Goal: Task Accomplishment & Management: Use online tool/utility

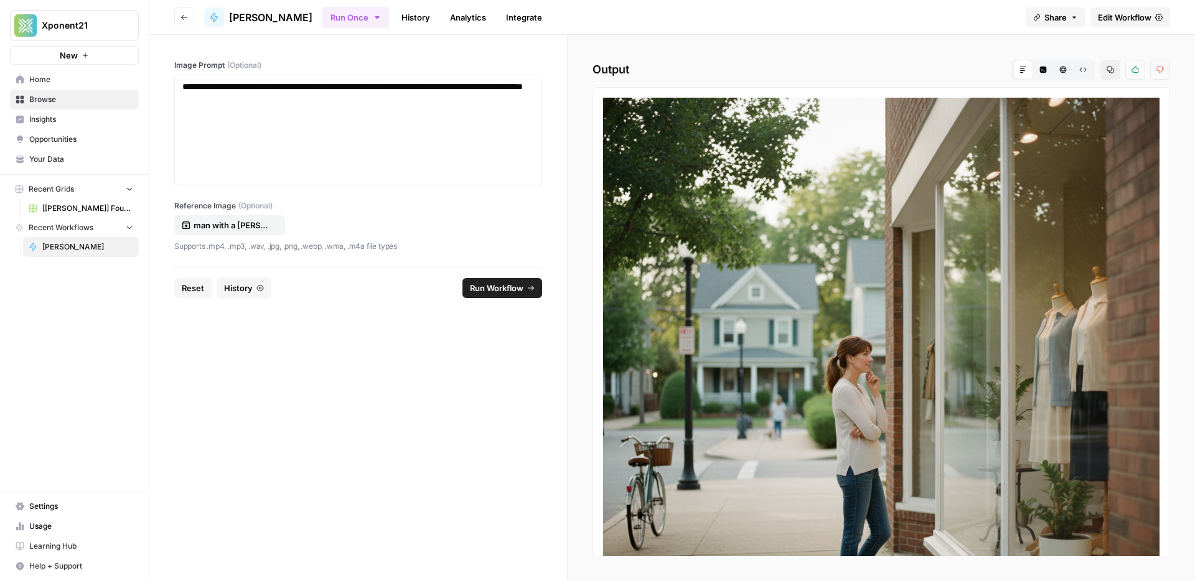
scroll to position [99, 0]
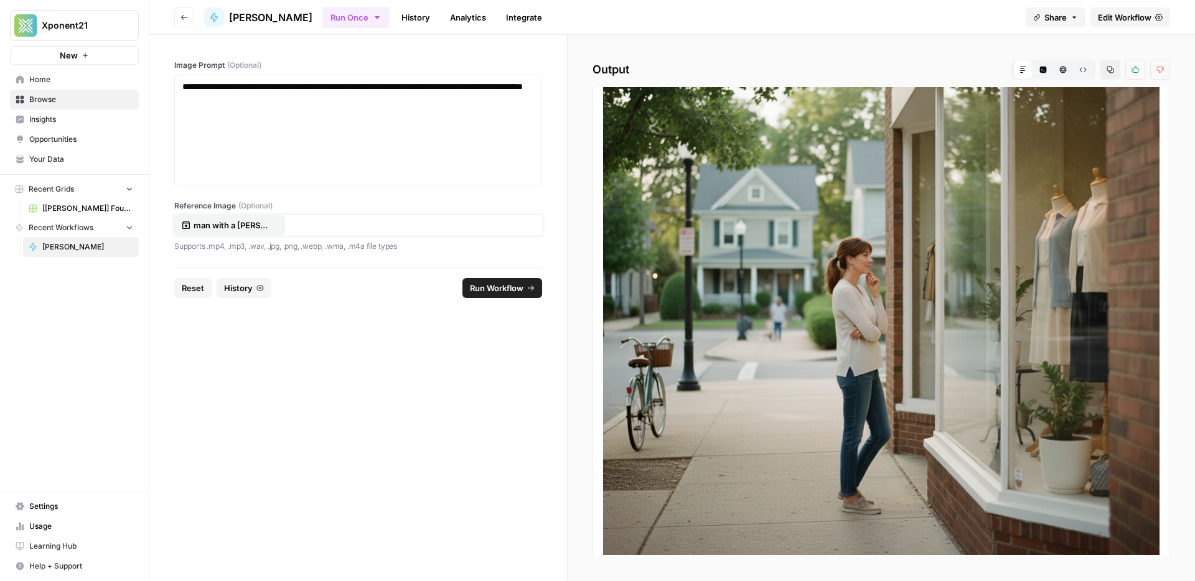
click at [237, 225] on p "man with a beard on the beach.jpg" at bounding box center [234, 225] width 80 height 12
click at [358, 113] on div "**********" at bounding box center [358, 130] width 352 height 100
drag, startPoint x: 355, startPoint y: 108, endPoint x: 188, endPoint y: 88, distance: 168.5
click at [188, 88] on div "**********" at bounding box center [358, 130] width 352 height 100
click at [188, 88] on p "**********" at bounding box center [358, 92] width 352 height 25
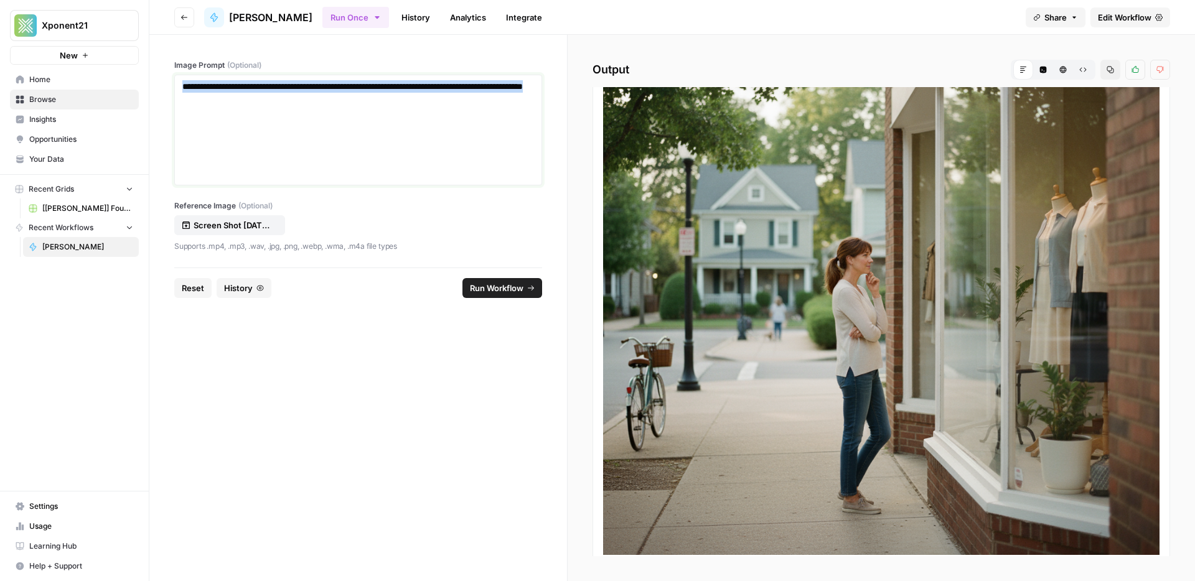
drag, startPoint x: 183, startPoint y: 87, endPoint x: 390, endPoint y: 113, distance: 209.0
click at [390, 113] on div "**********" at bounding box center [358, 130] width 352 height 100
click at [480, 276] on footer "Reset History Run Workflow" at bounding box center [358, 288] width 368 height 40
click at [484, 283] on span "Run Workflow" at bounding box center [497, 288] width 54 height 12
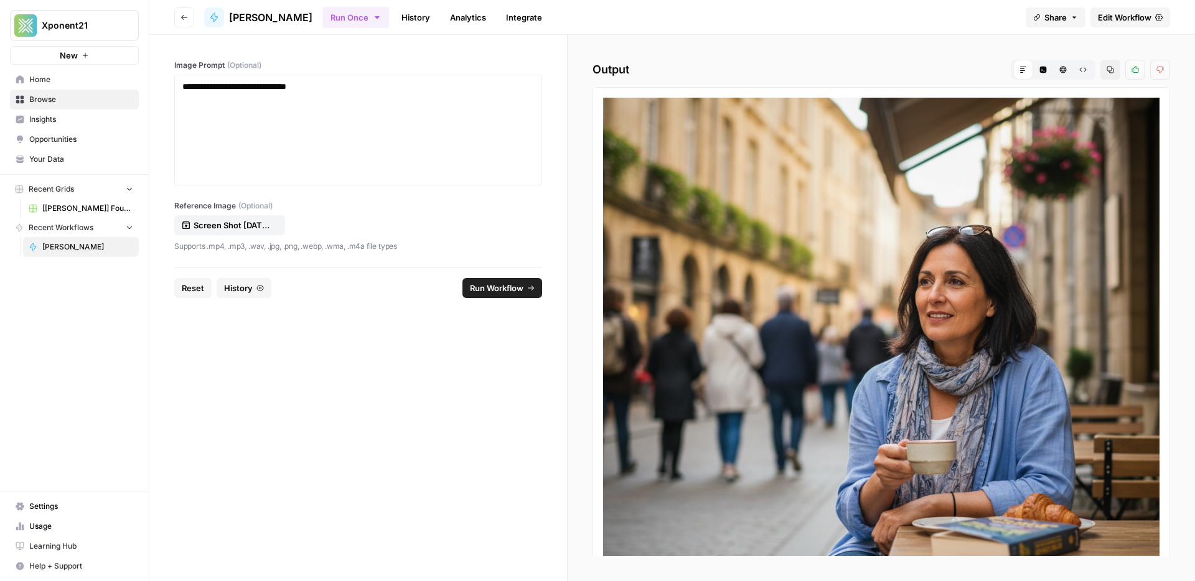
click at [360, 75] on div "**********" at bounding box center [358, 130] width 368 height 111
click at [362, 78] on div "**********" at bounding box center [358, 130] width 368 height 111
click at [362, 83] on p "**********" at bounding box center [358, 86] width 352 height 12
click at [508, 289] on span "Run Workflow" at bounding box center [497, 288] width 54 height 12
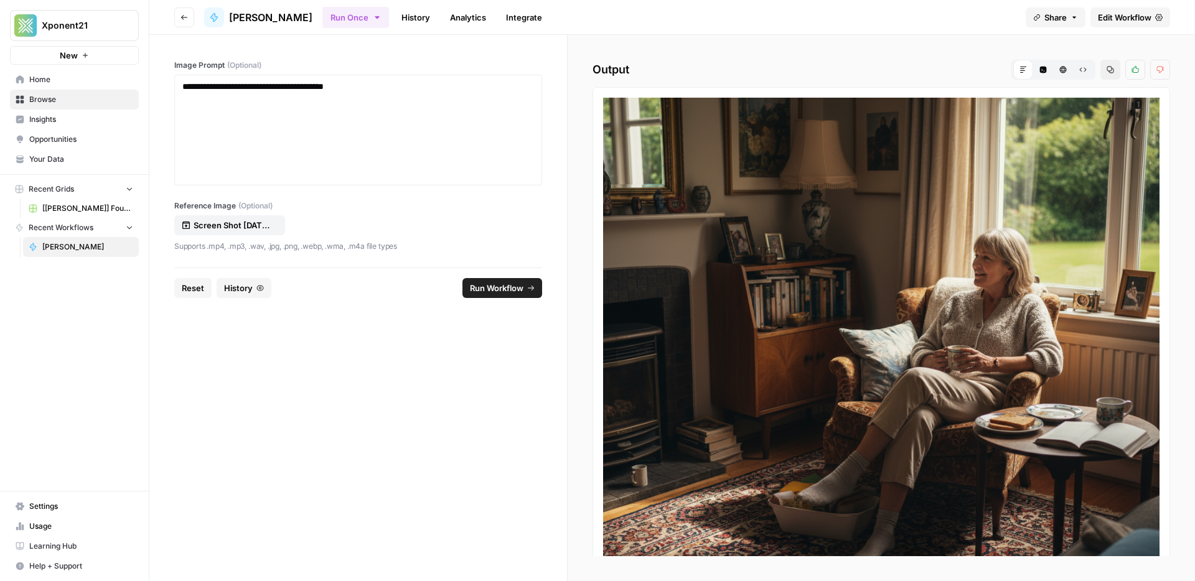
click at [491, 283] on span "Run Workflow" at bounding box center [497, 288] width 54 height 12
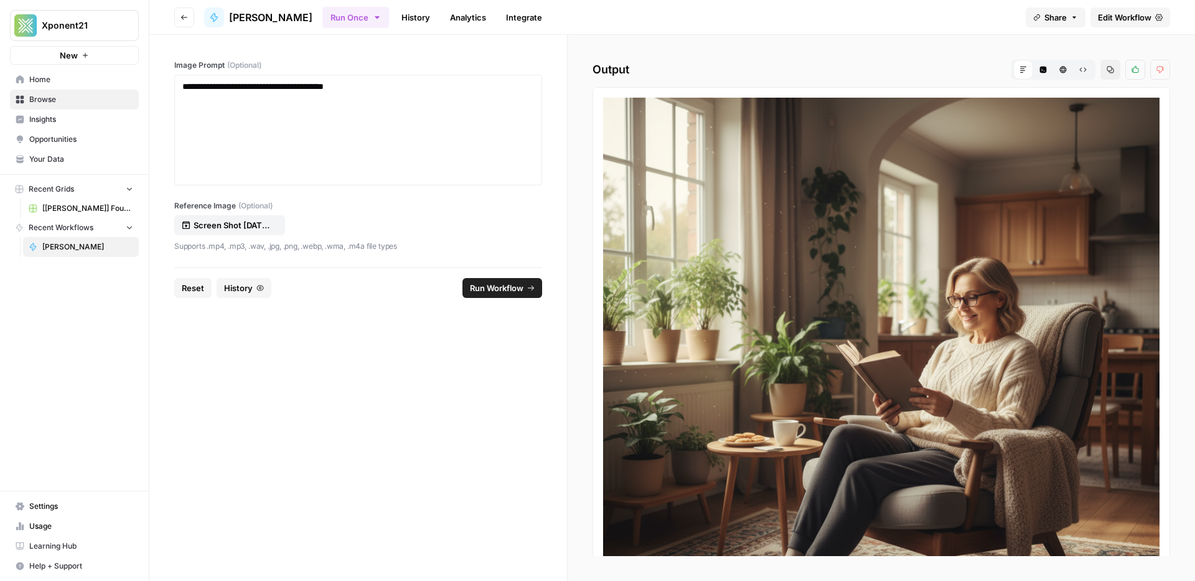
click at [503, 288] on span "Run Workflow" at bounding box center [497, 288] width 54 height 12
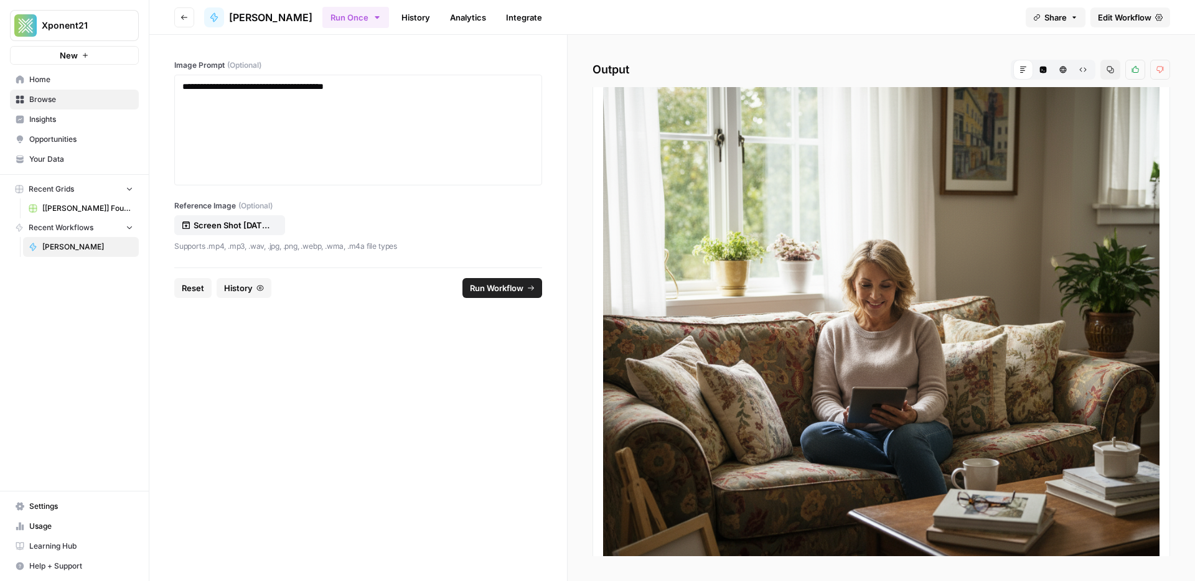
scroll to position [0, 0]
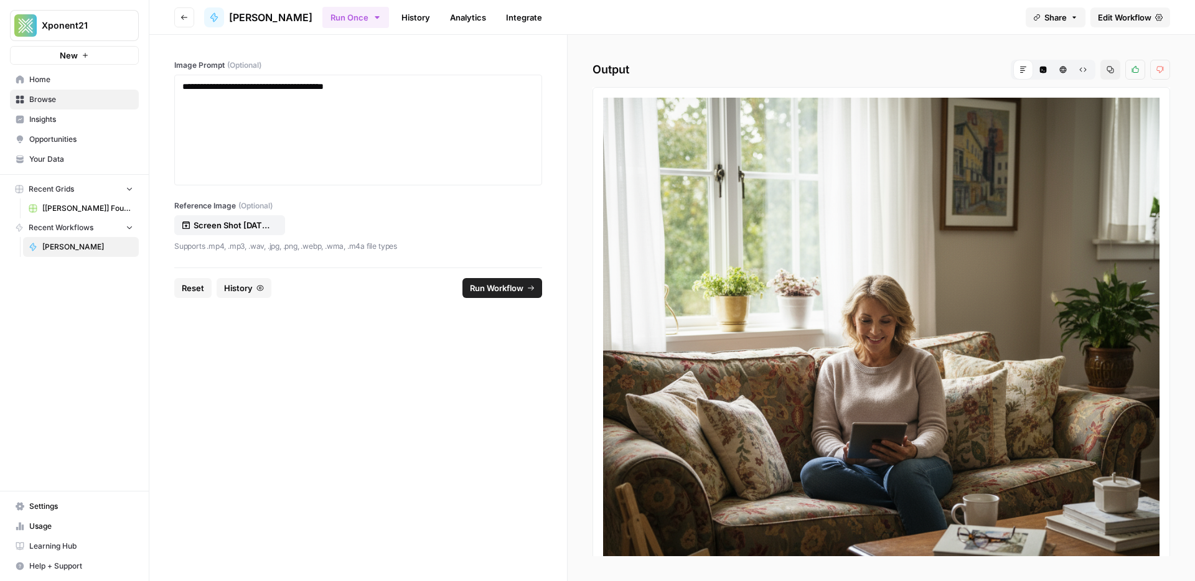
click at [502, 282] on span "Run Workflow" at bounding box center [497, 288] width 54 height 12
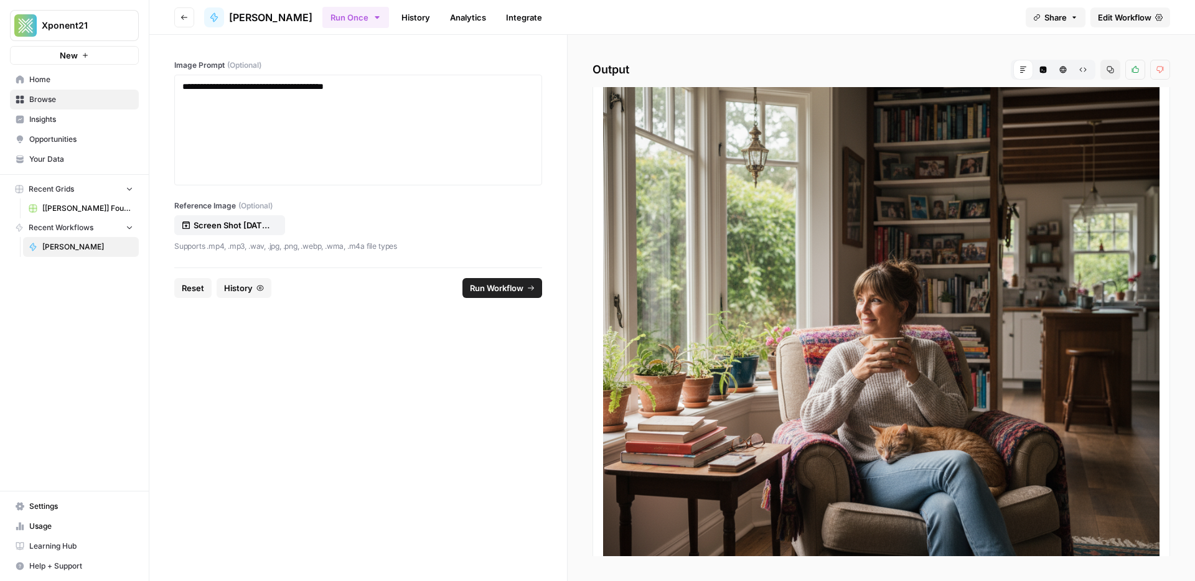
scroll to position [99, 0]
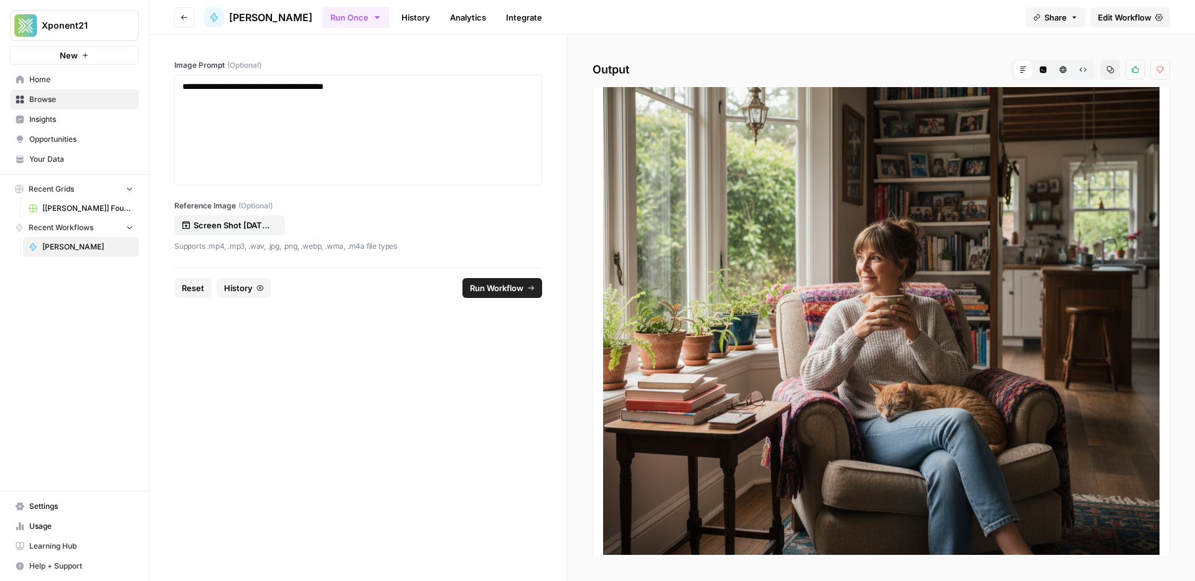
click at [524, 286] on button "Run Workflow" at bounding box center [502, 288] width 80 height 20
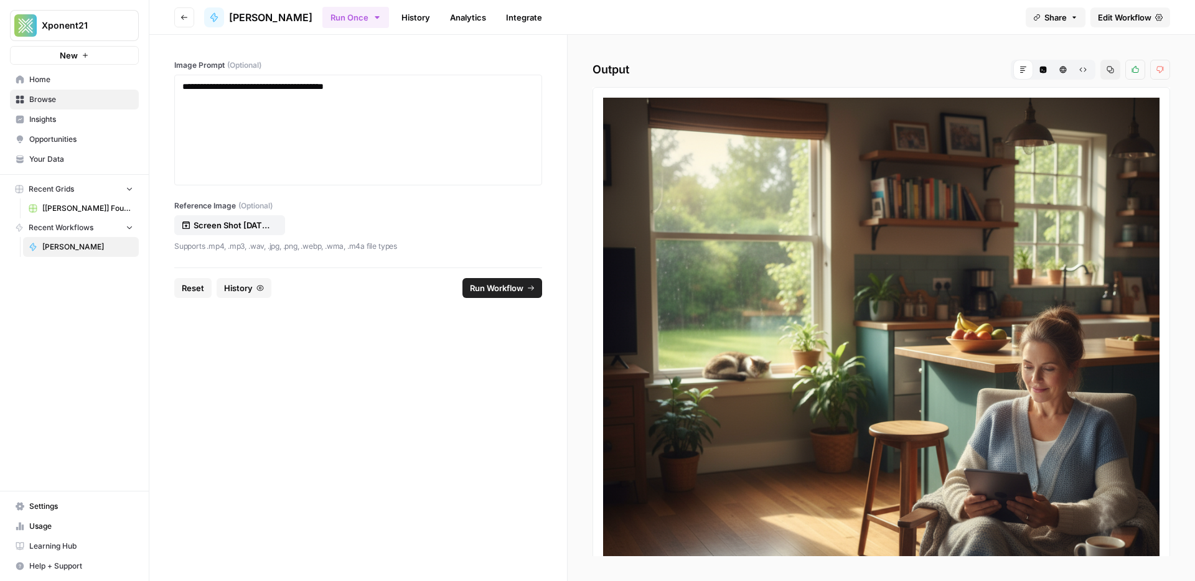
click at [524, 286] on button "Run Workflow" at bounding box center [502, 288] width 80 height 20
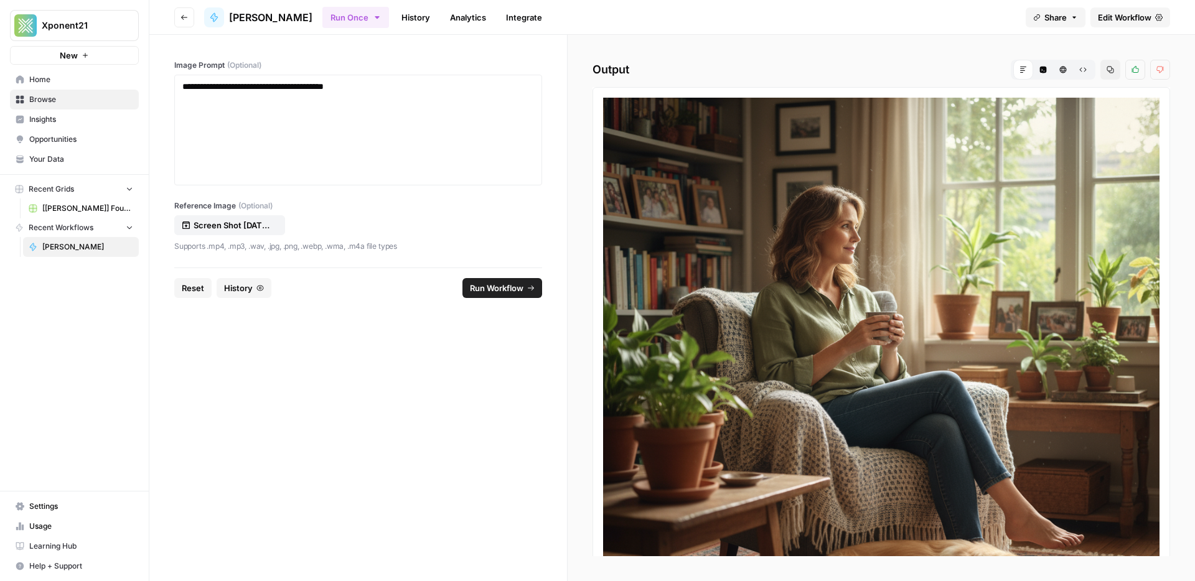
click at [446, 17] on link "Analytics" at bounding box center [468, 17] width 51 height 20
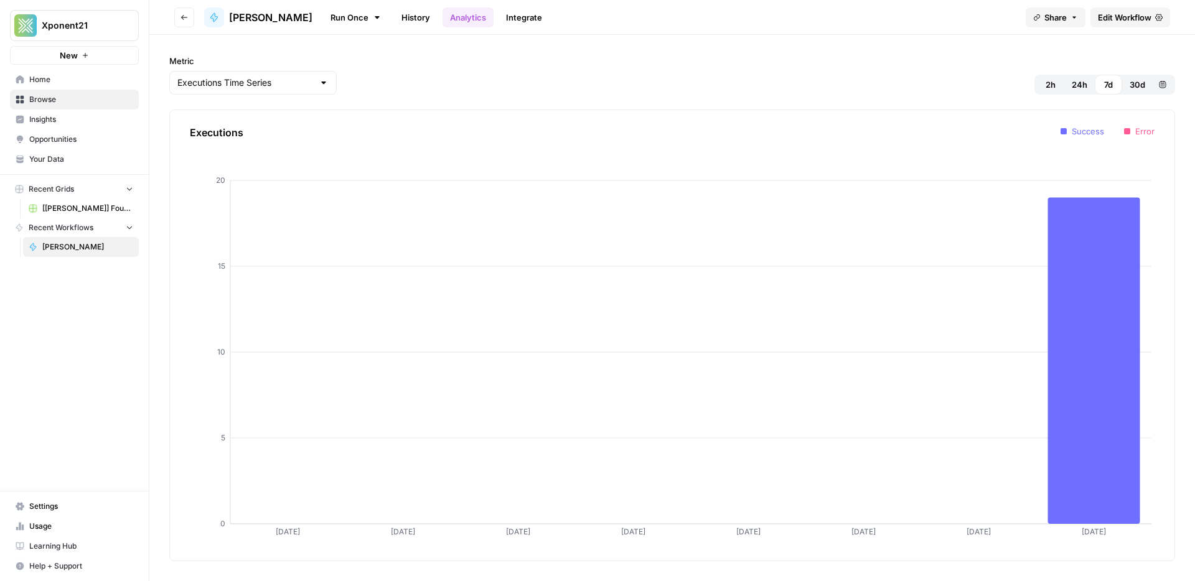
click at [394, 20] on link "History" at bounding box center [416, 17] width 44 height 20
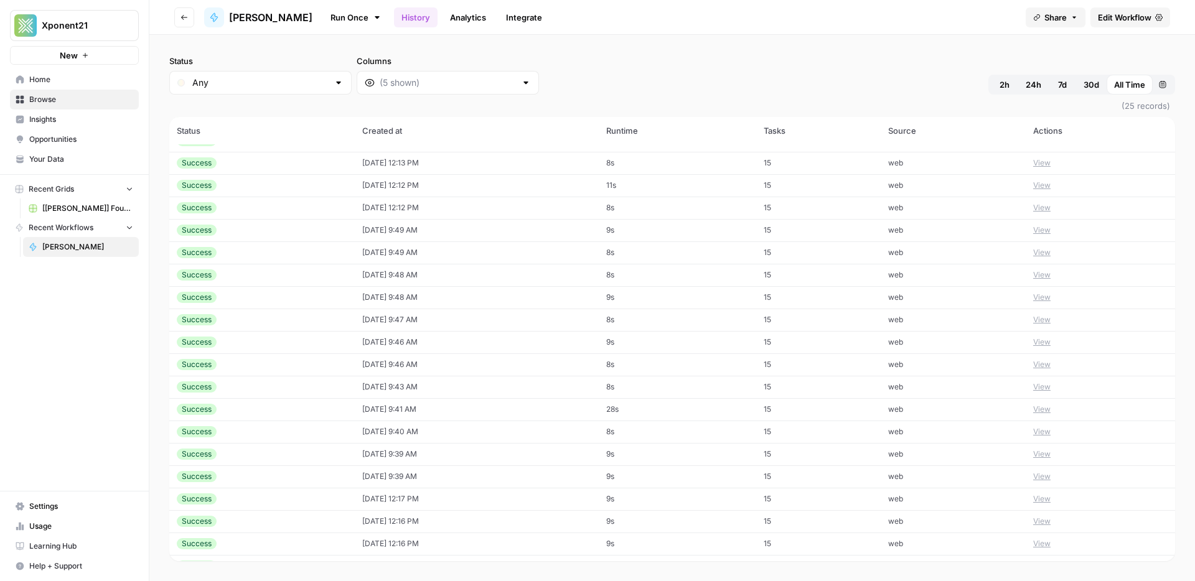
scroll to position [143, 0]
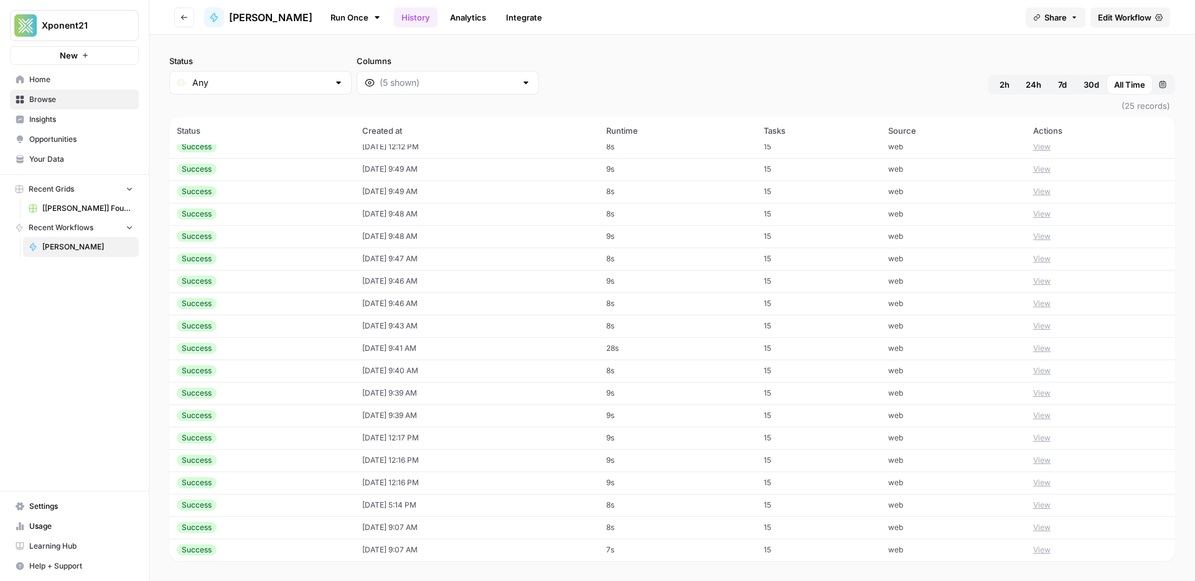
click at [1050, 436] on button "View" at bounding box center [1041, 438] width 17 height 11
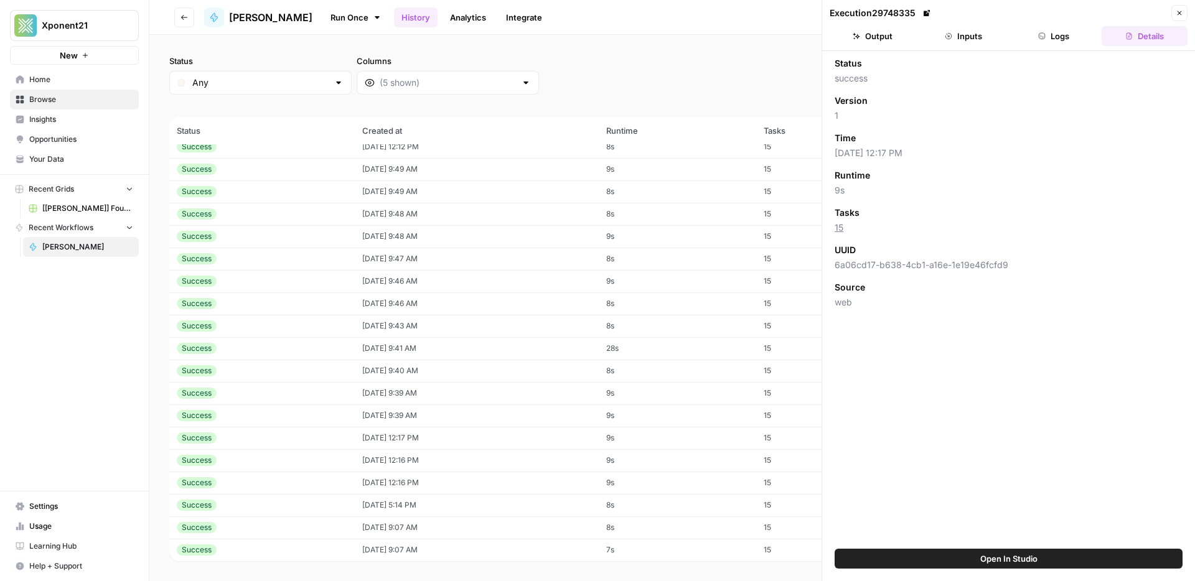
click at [1180, 15] on icon "button" at bounding box center [1179, 12] width 7 height 7
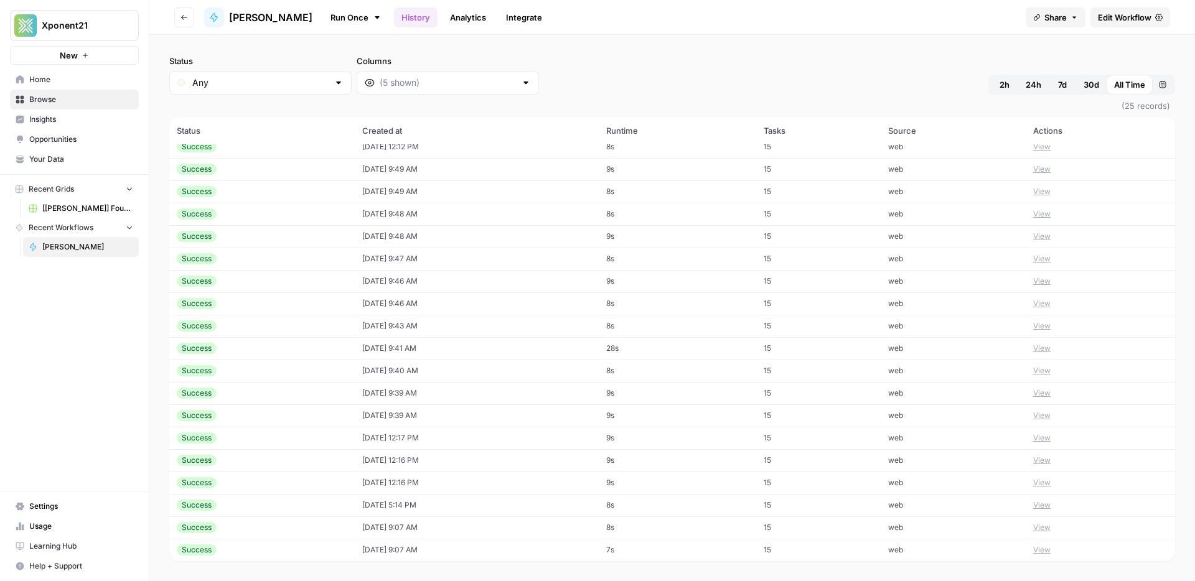
click at [343, 15] on link "Run Once" at bounding box center [355, 17] width 67 height 21
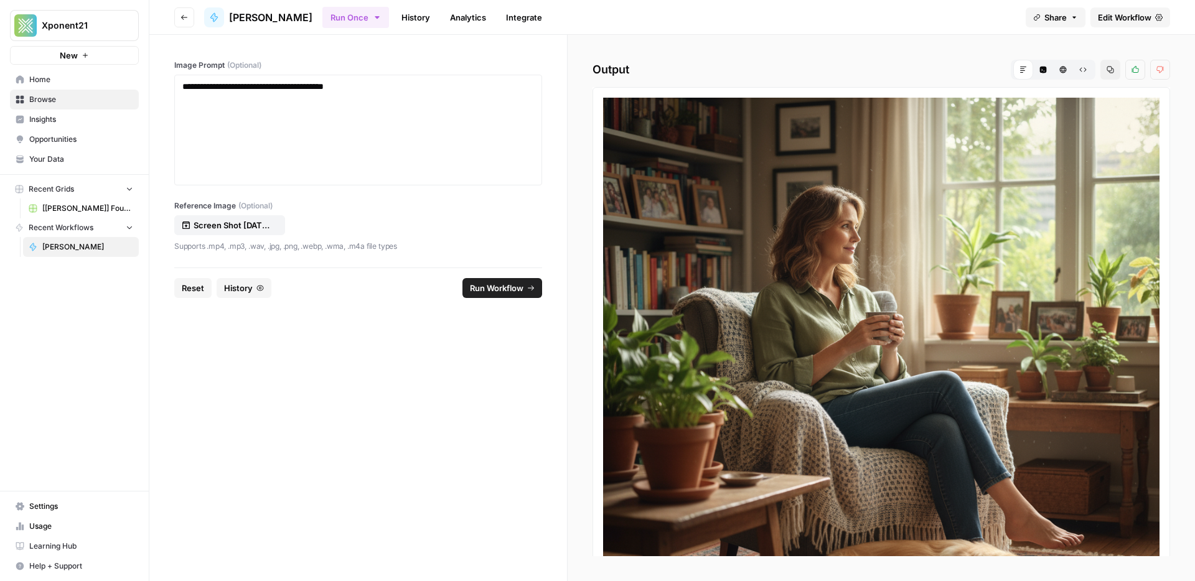
click at [517, 293] on span "Run Workflow" at bounding box center [497, 288] width 54 height 12
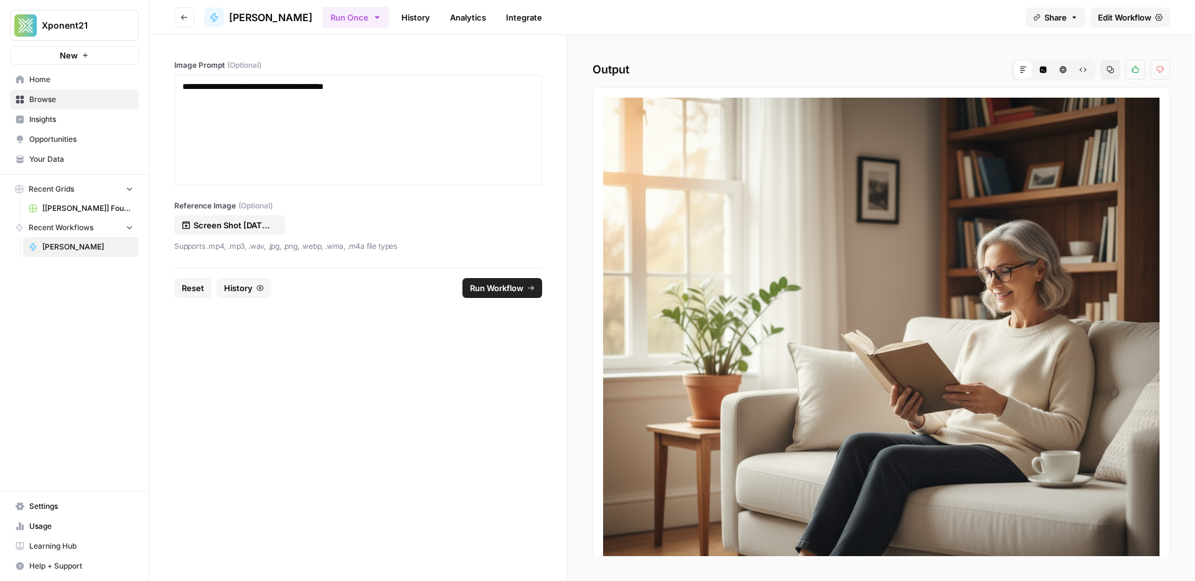
click at [517, 283] on span "Run Workflow" at bounding box center [497, 288] width 54 height 12
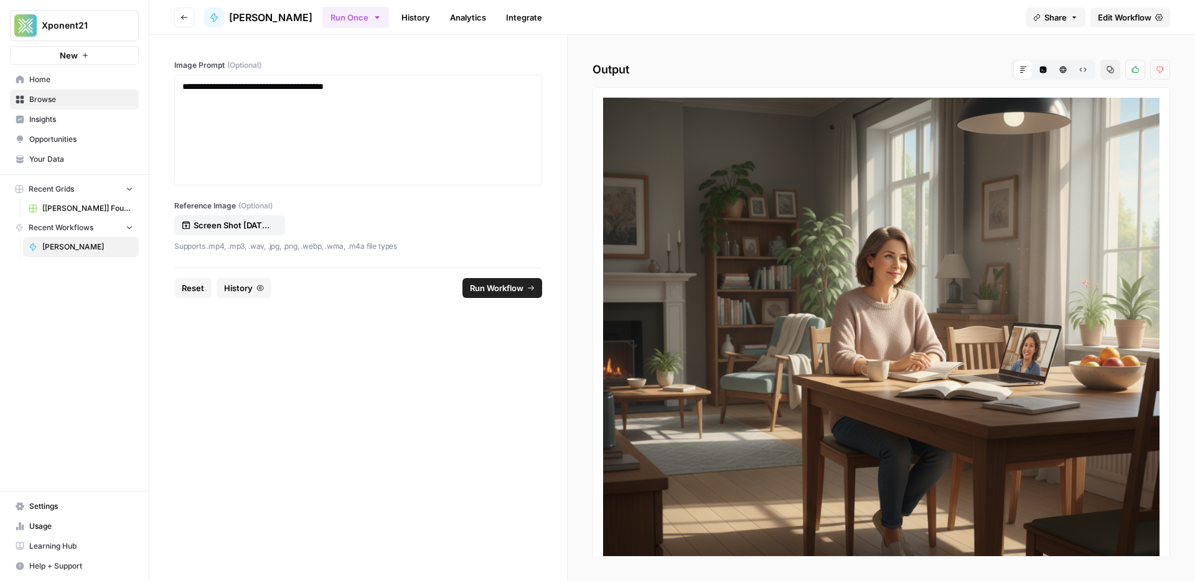
click at [522, 279] on button "Run Workflow" at bounding box center [502, 288] width 80 height 20
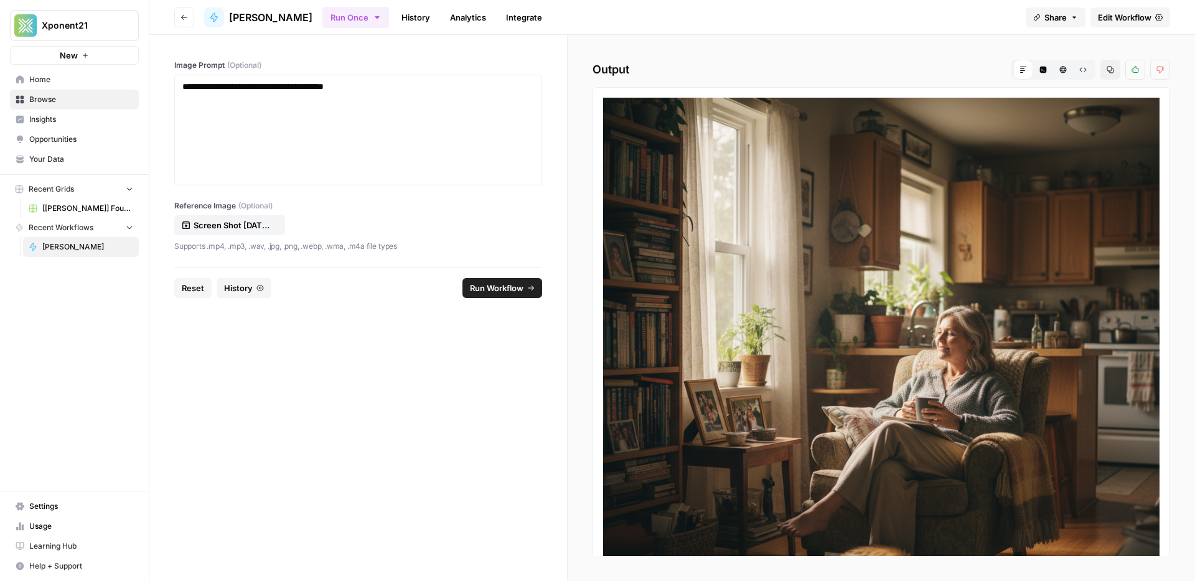
click at [243, 210] on span "(Optional)" at bounding box center [255, 205] width 34 height 11
click at [0, 0] on input "Reference Image (Optional)" at bounding box center [0, 0] width 0 height 0
drag, startPoint x: 267, startPoint y: 83, endPoint x: 462, endPoint y: 92, distance: 195.0
click at [462, 92] on p "**********" at bounding box center [358, 86] width 352 height 12
click at [497, 288] on span "Run Workflow" at bounding box center [497, 288] width 54 height 12
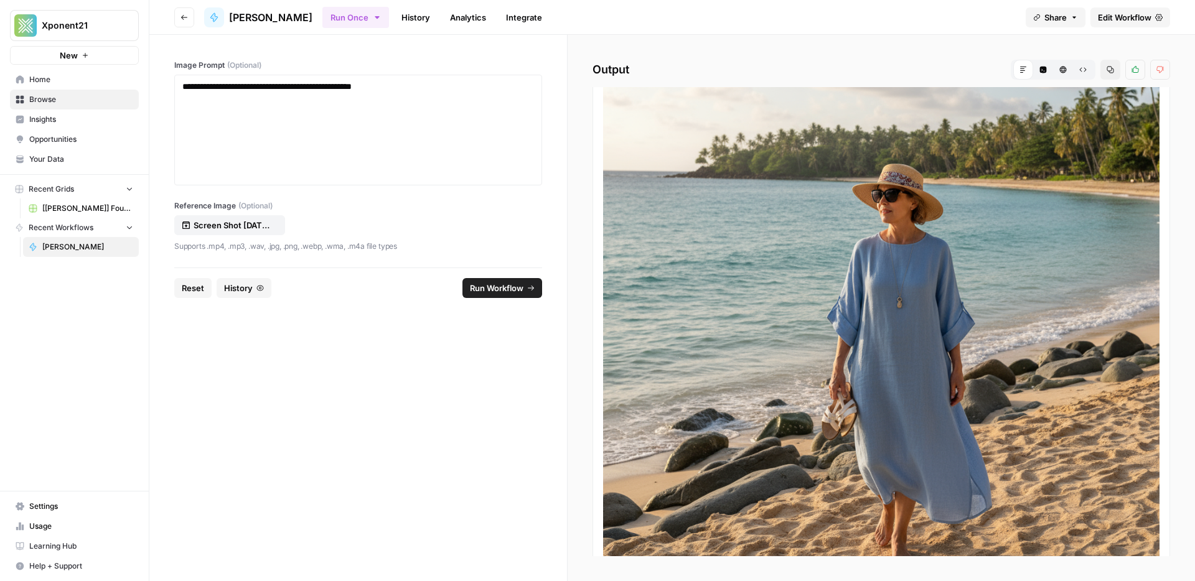
scroll to position [52, 0]
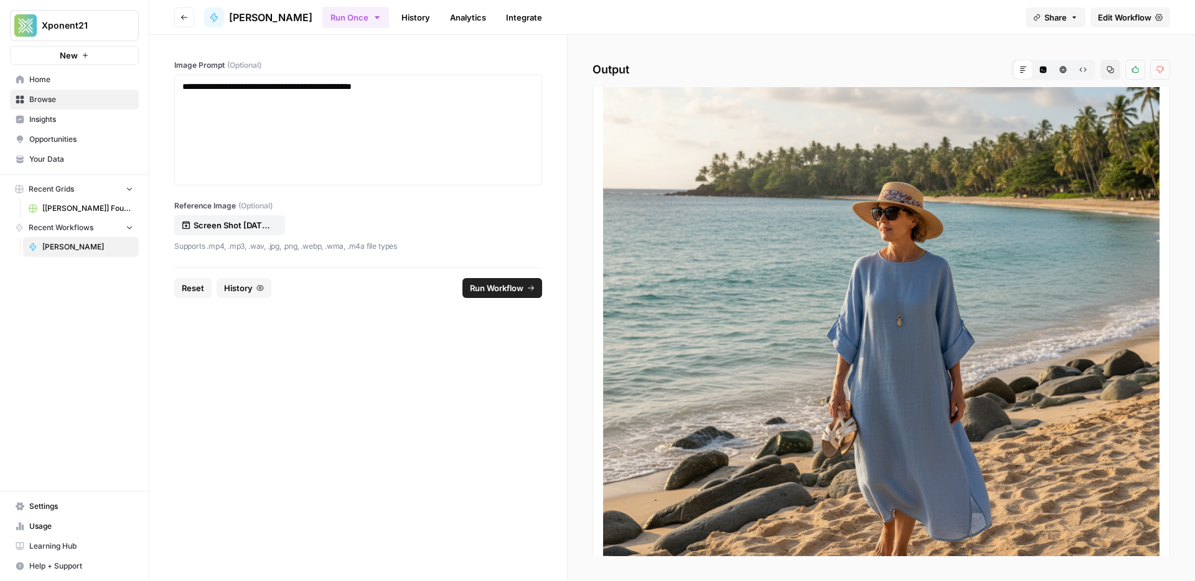
click at [513, 293] on span "Run Workflow" at bounding box center [497, 288] width 54 height 12
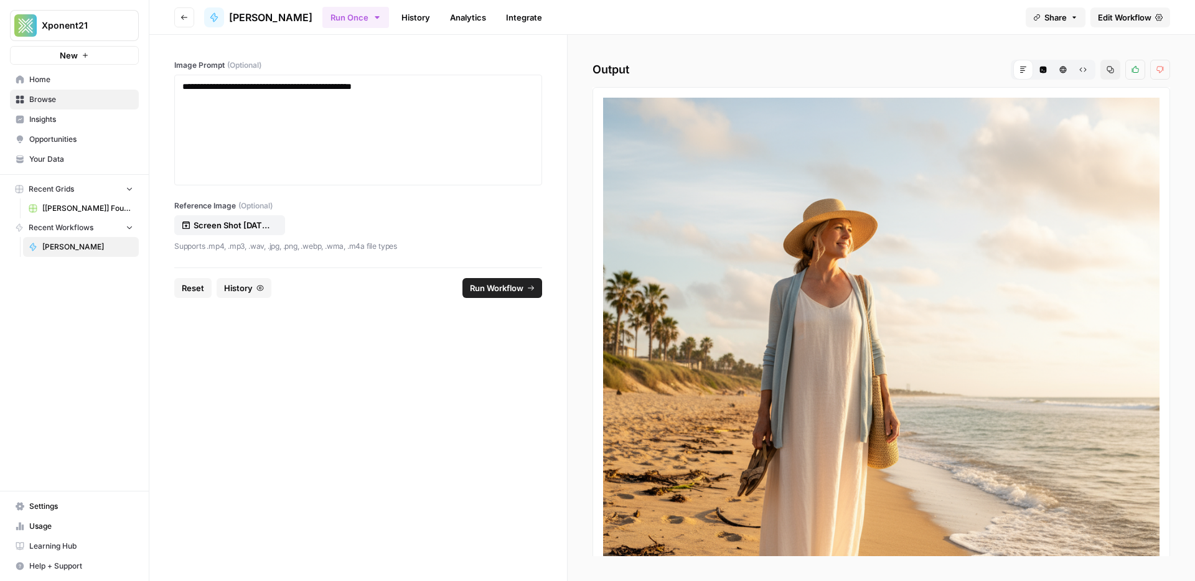
click at [513, 293] on span "Run Workflow" at bounding box center [497, 288] width 54 height 12
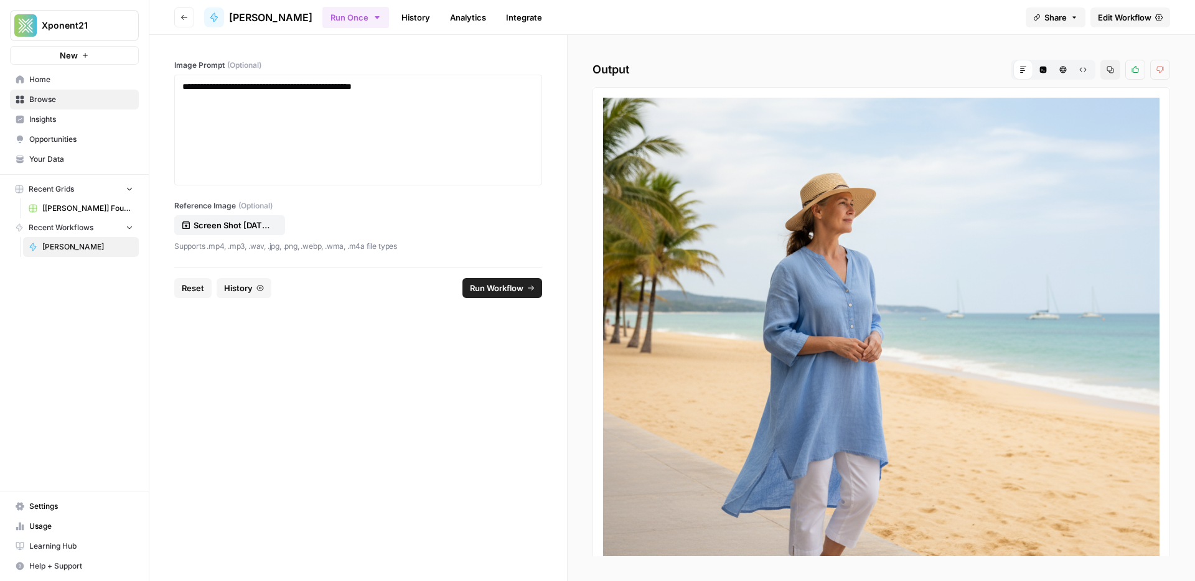
click at [35, 524] on span "Usage" at bounding box center [81, 526] width 104 height 11
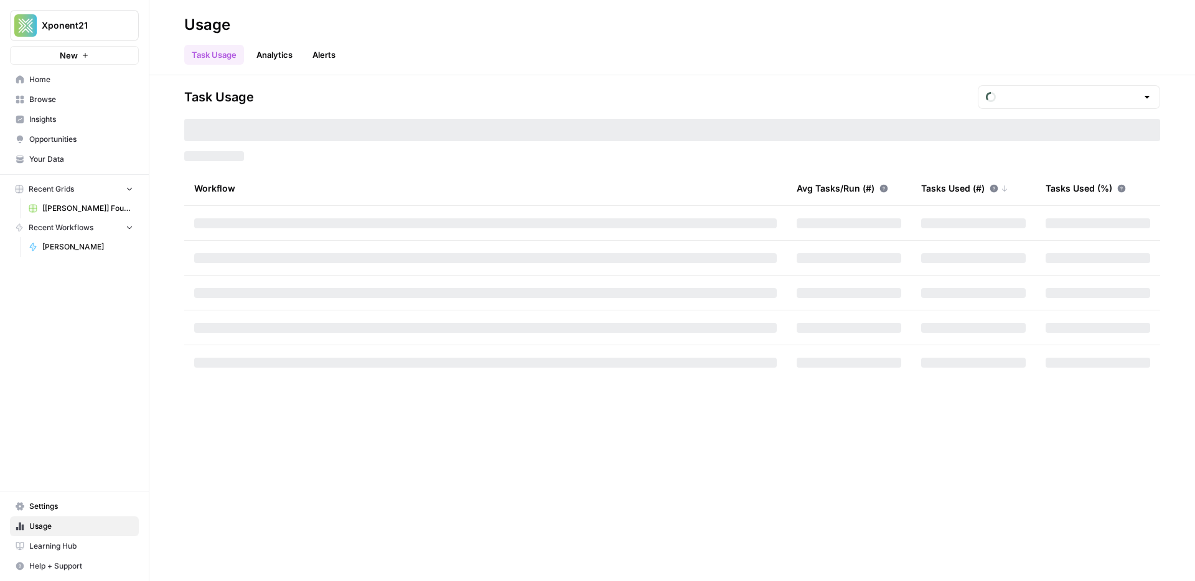
type input "October Tasks"
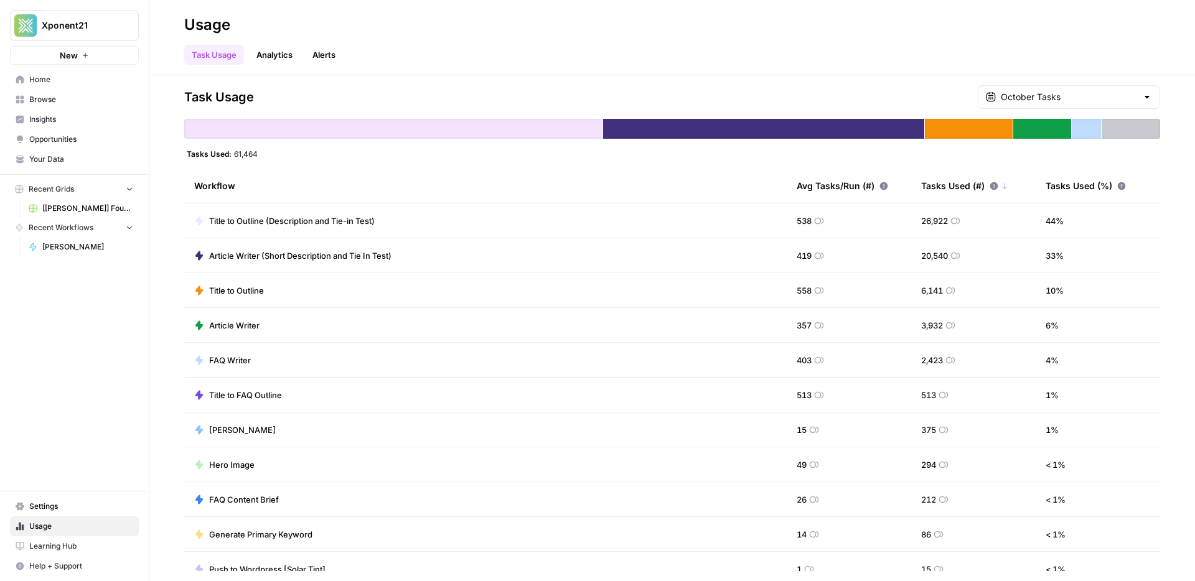
click at [328, 54] on link "Alerts" at bounding box center [324, 55] width 38 height 20
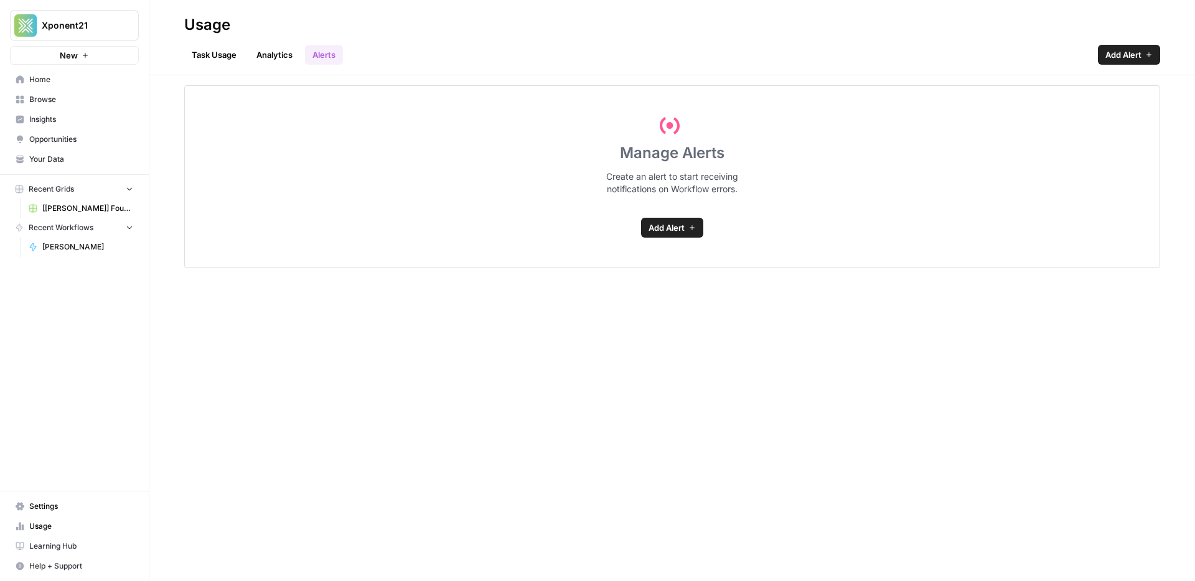
click at [283, 53] on link "Analytics" at bounding box center [274, 55] width 51 height 20
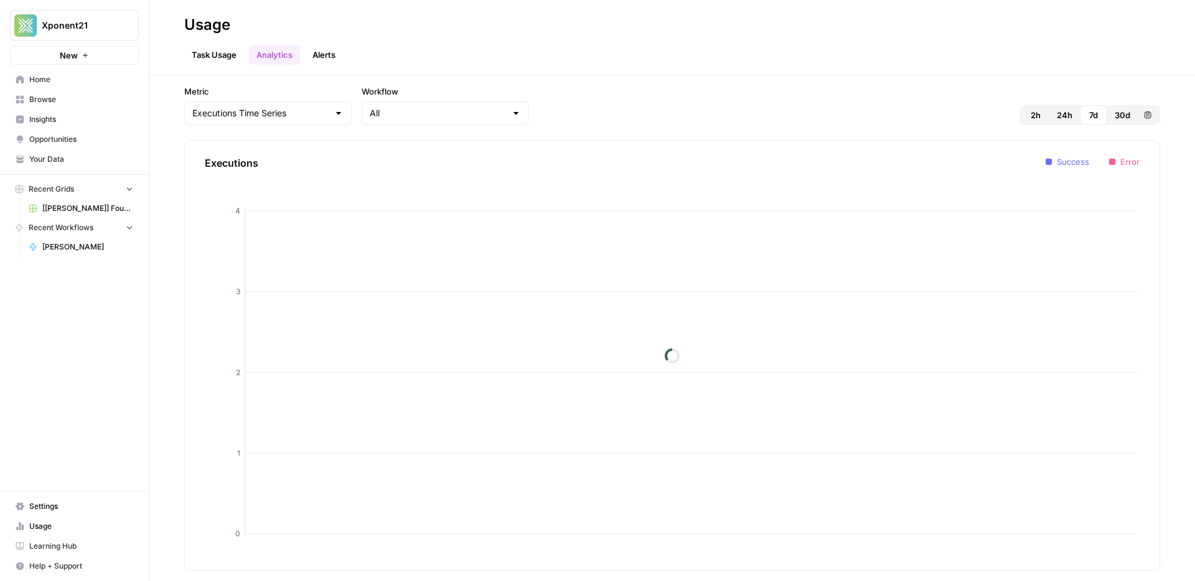
click at [197, 54] on link "Task Usage" at bounding box center [214, 55] width 60 height 20
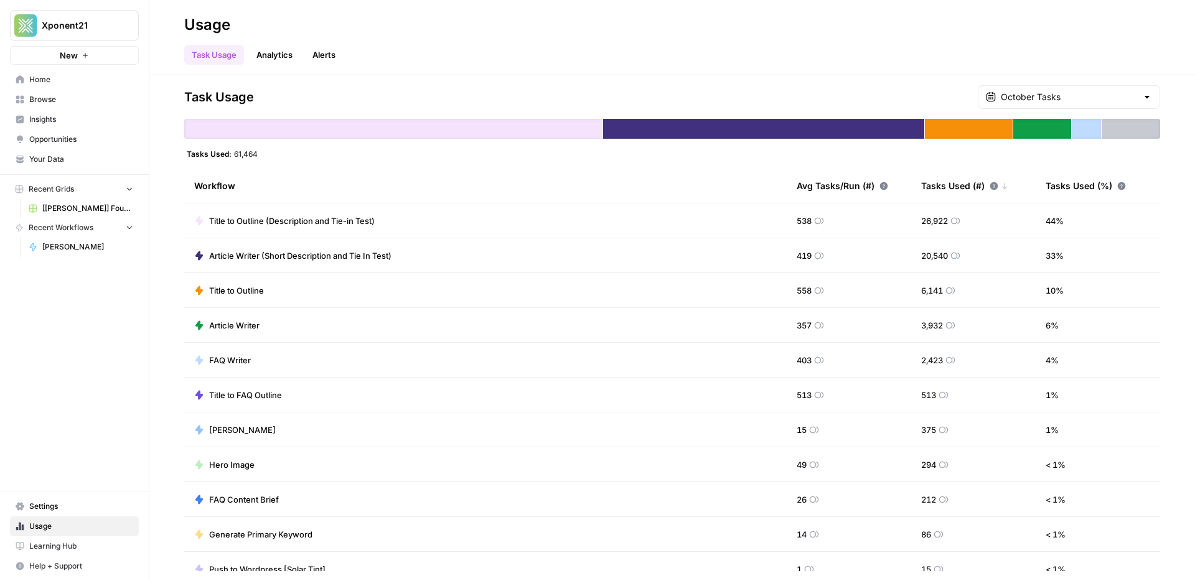
click at [243, 428] on span "Nano Banana" at bounding box center [242, 430] width 67 height 12
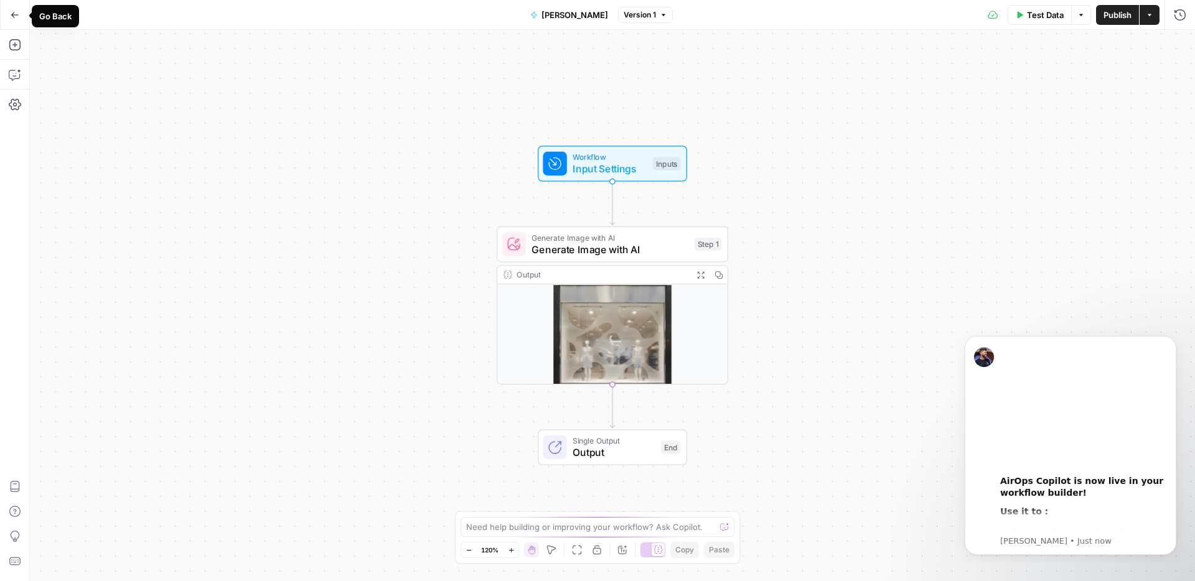
click at [21, 16] on button "Go Back" at bounding box center [15, 15] width 22 height 22
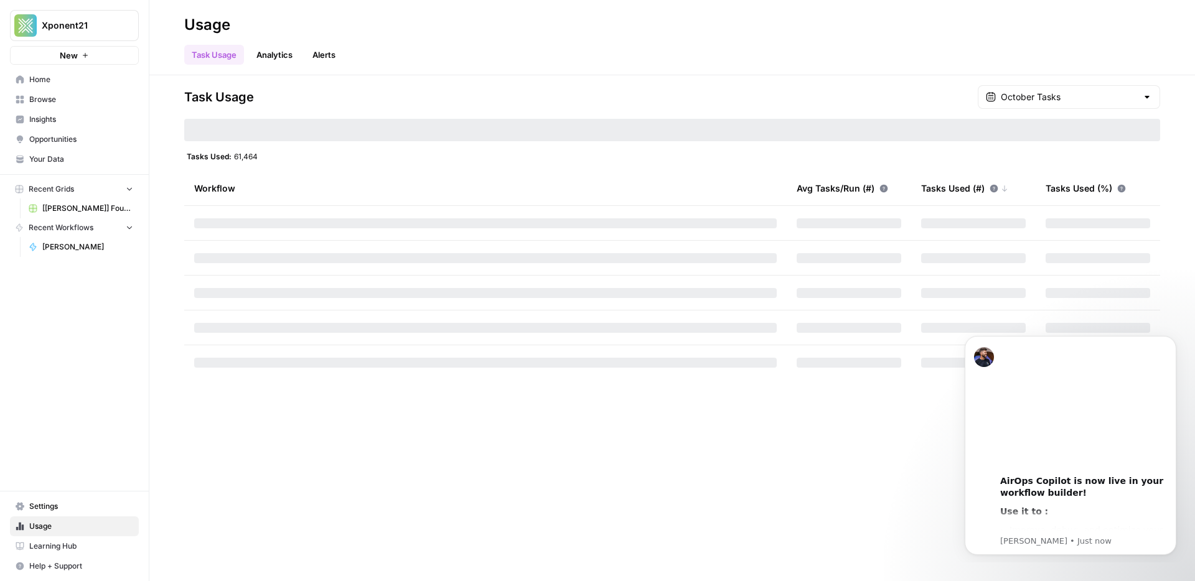
click at [66, 247] on span "Nano Banana" at bounding box center [87, 246] width 91 height 11
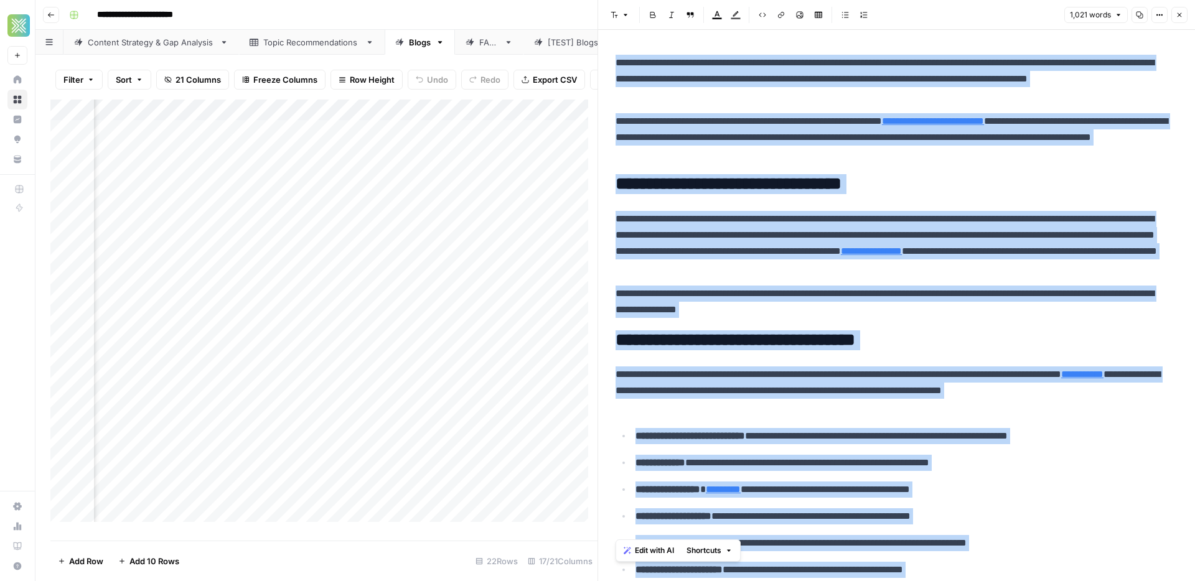
scroll to position [1812, 0]
